Goal: Transaction & Acquisition: Purchase product/service

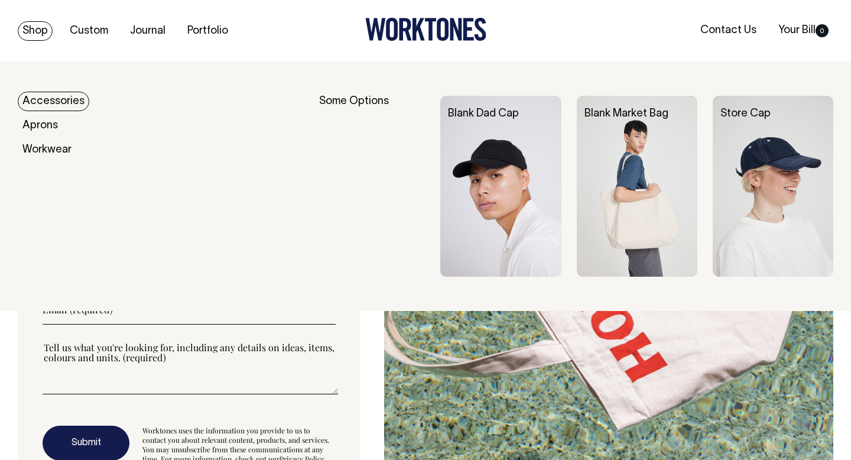
click at [33, 33] on link "Shop" at bounding box center [35, 31] width 35 height 20
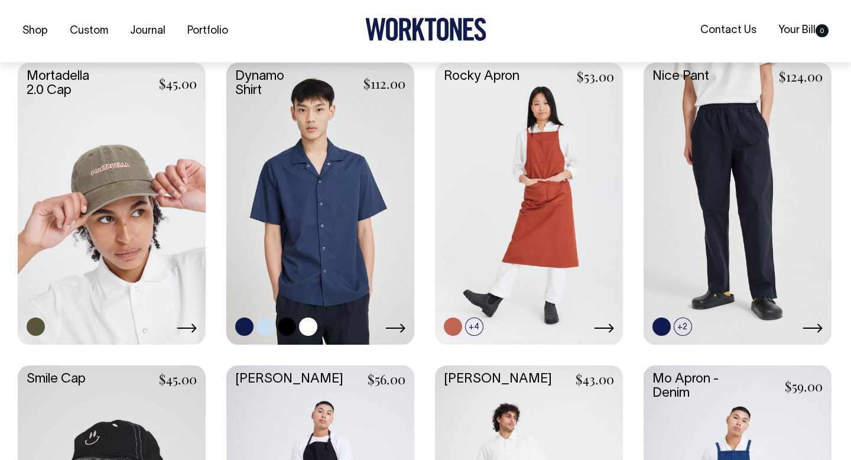
click at [313, 208] on link at bounding box center [320, 203] width 188 height 280
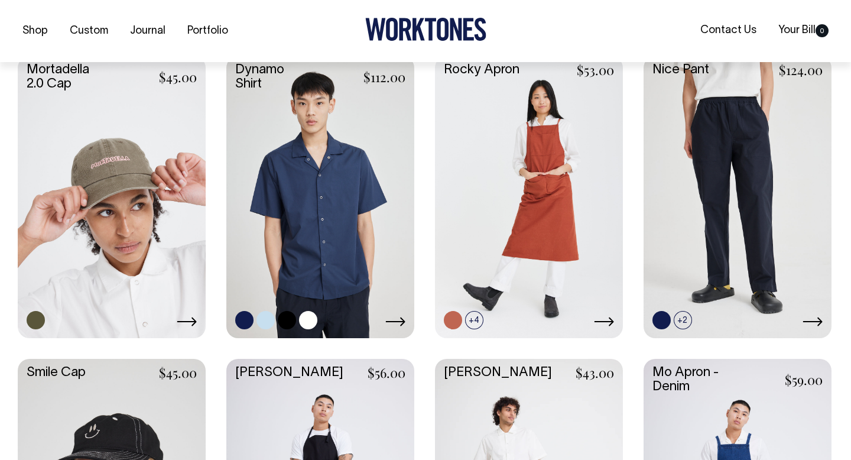
scroll to position [1122, 0]
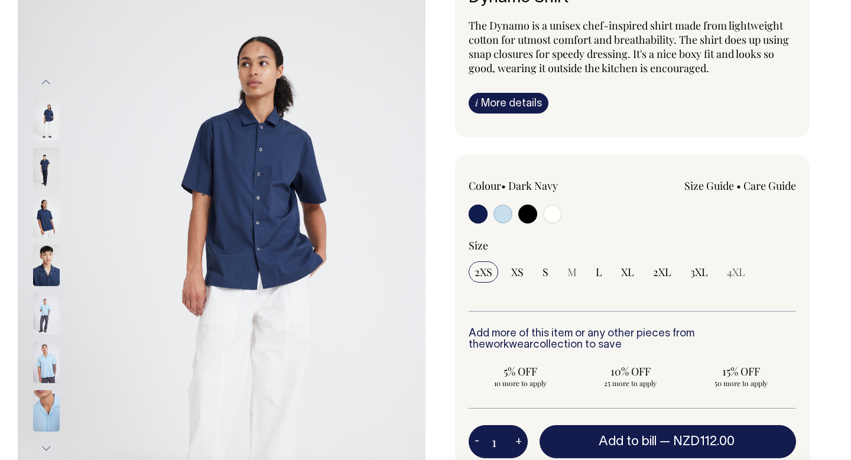
scroll to position [103, 0]
click at [40, 165] on img at bounding box center [46, 167] width 27 height 41
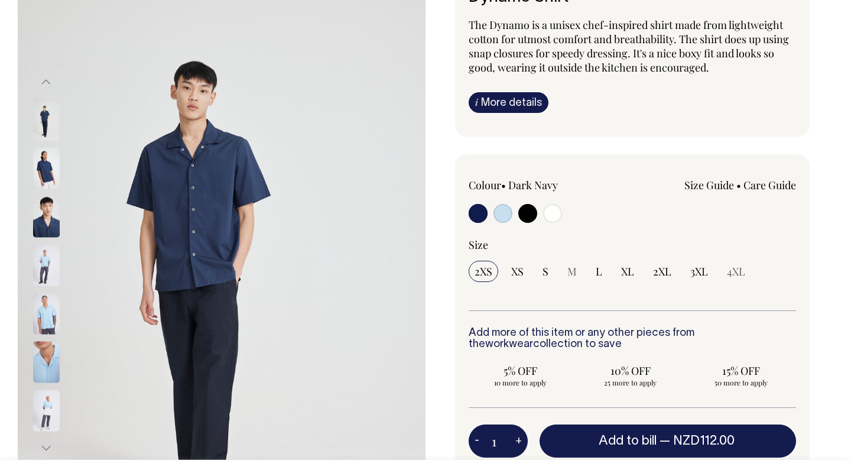
click at [44, 210] on img at bounding box center [46, 216] width 27 height 41
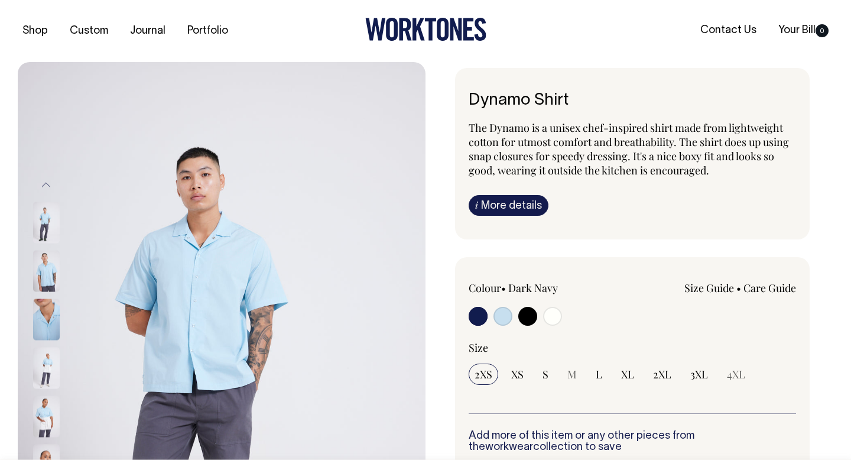
scroll to position [0, 0]
click at [558, 314] on input "radio" at bounding box center [552, 316] width 19 height 19
radio input "true"
select select "Off-White"
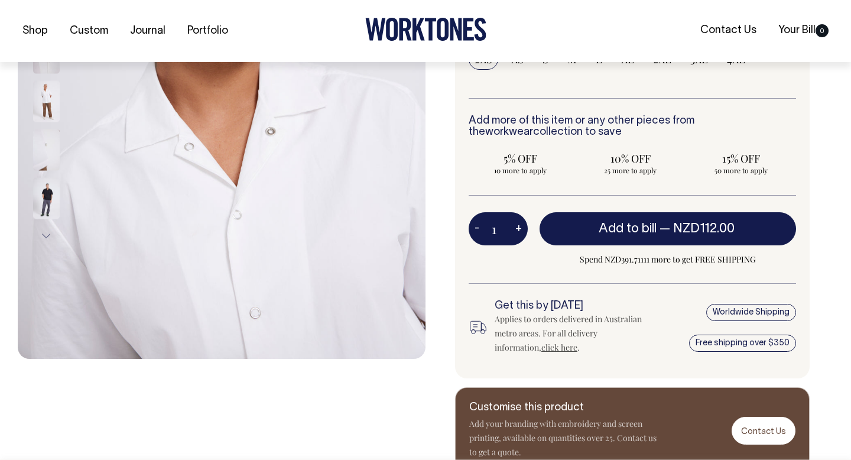
scroll to position [316, 0]
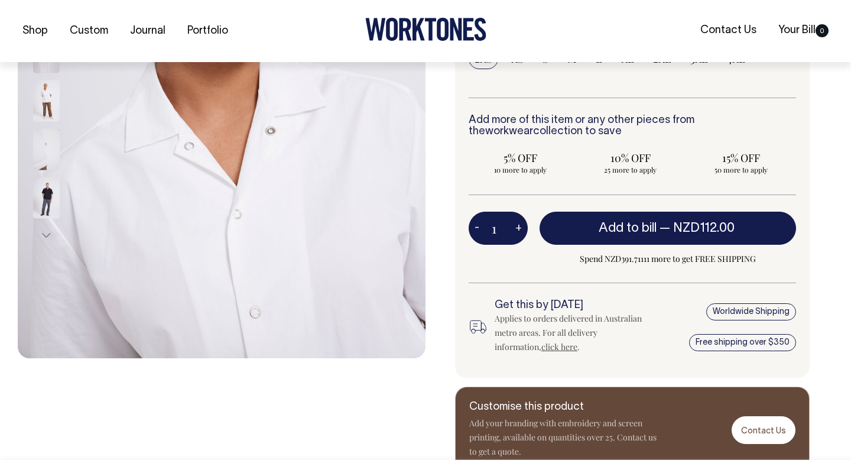
click at [44, 151] on img at bounding box center [46, 148] width 27 height 41
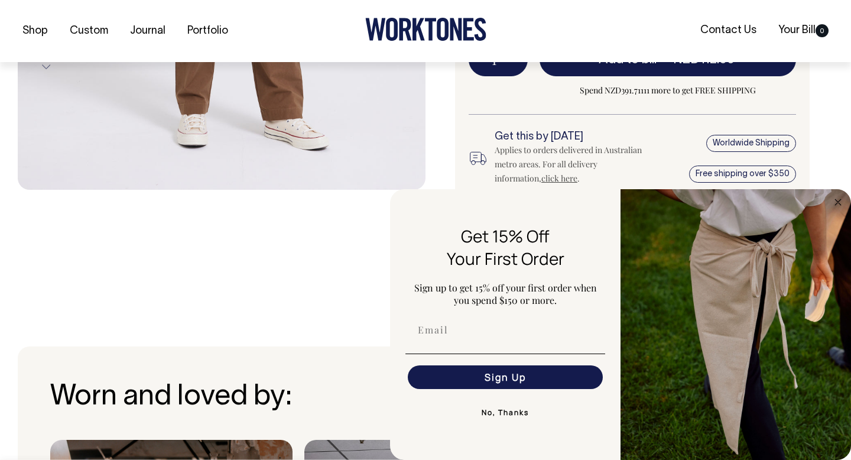
scroll to position [485, 0]
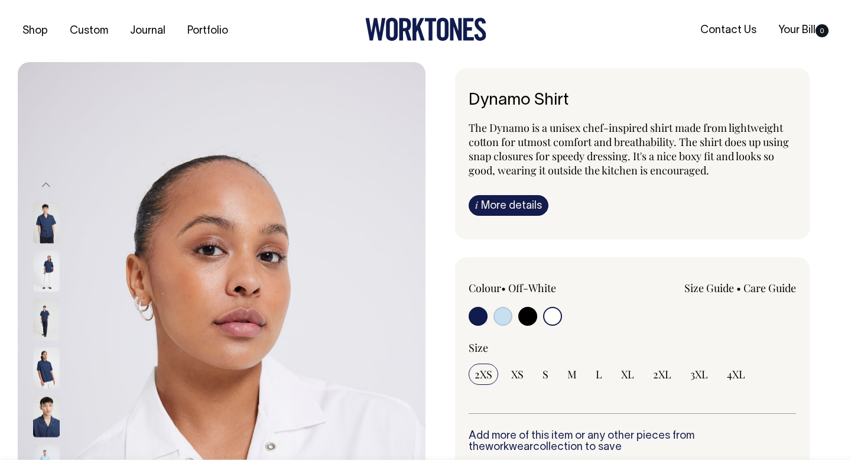
select select "Off-White"
